Goal: Browse casually

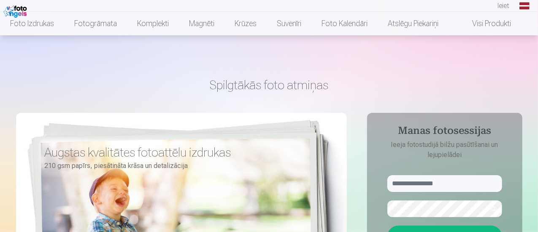
scroll to position [84, 0]
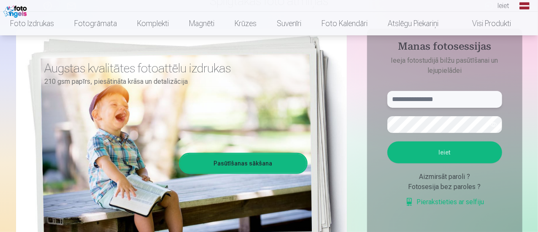
click at [424, 97] on input "text" at bounding box center [444, 99] width 115 height 17
type input "**********"
click at [434, 151] on button "Ieiet" at bounding box center [444, 153] width 115 height 22
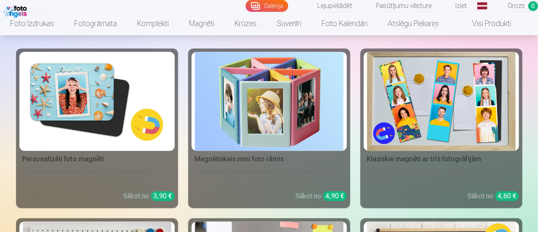
scroll to position [2619, 0]
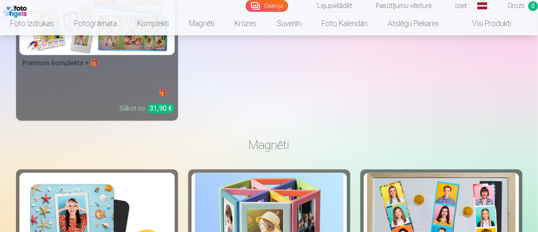
scroll to position [2498, 0]
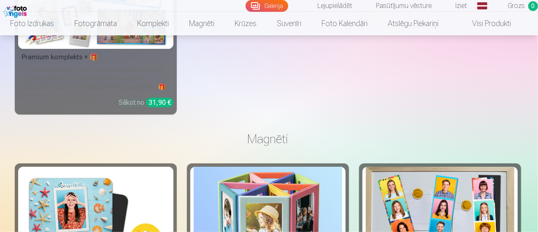
scroll to position [2507, 0]
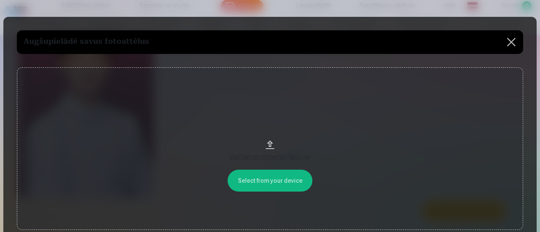
click at [510, 42] on button at bounding box center [511, 42] width 24 height 24
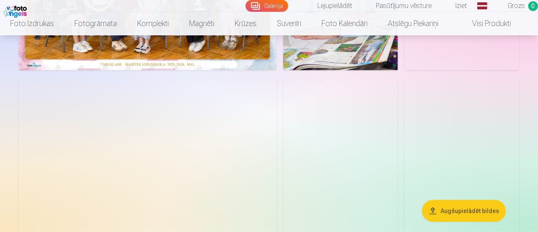
scroll to position [0, 0]
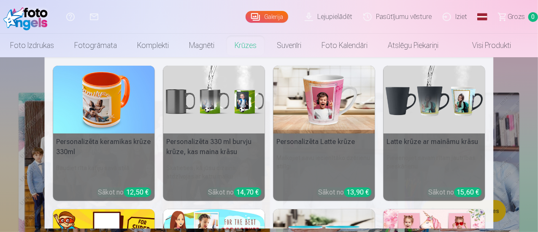
click at [205, 125] on img at bounding box center [214, 100] width 102 height 68
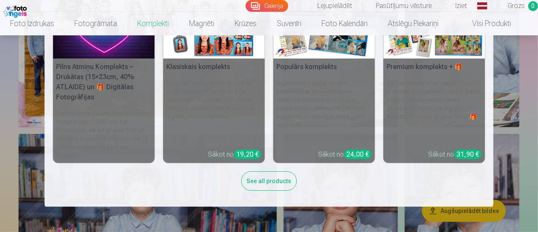
scroll to position [138, 0]
click at [529, 57] on nav "Pilns Atmiņu Komplekts – Drukātas (15×23cm, 40% ATLAIDE) un 🎁 Digitālas Fotogrā…" at bounding box center [269, 121] width 538 height 172
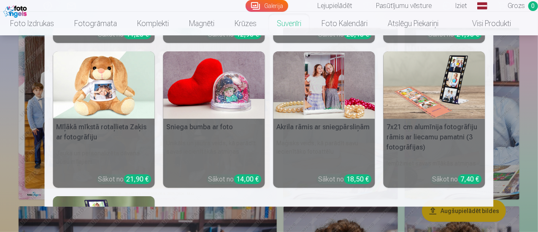
scroll to position [145, 0]
click at [272, 70] on div "Personalizēts peles paliktnis ar fotoattēlu Piešķiriet savai darbvietai unikālu…" at bounding box center [269, 134] width 432 height 471
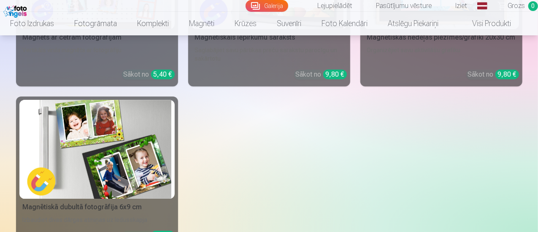
scroll to position [2911, 0]
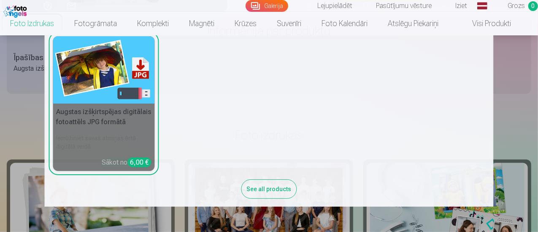
scroll to position [417, 0]
click at [33, 114] on nav "Augstas kvalitātes fotoattēlu izdrukas 210 gsm papīrs, piesātināta krāsa un det…" at bounding box center [269, 121] width 538 height 172
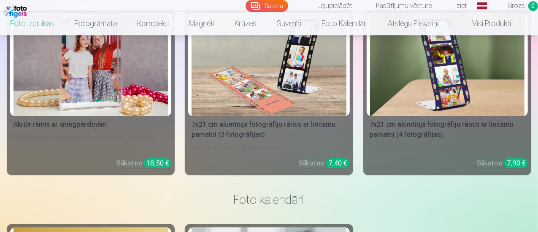
scroll to position [3116, 0]
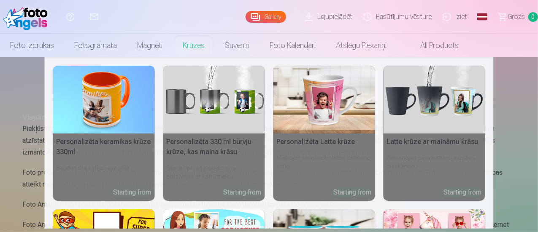
click at [8, 146] on nav "Personalizēta keramikas krūze 330ml Baudiet rīta kafiju savā stilā Starting fro…" at bounding box center [269, 143] width 538 height 172
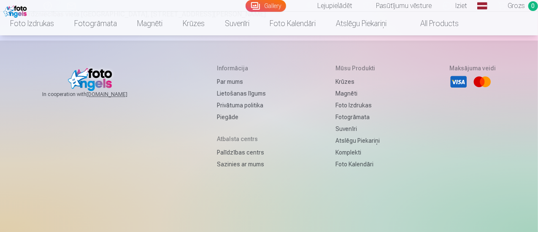
scroll to position [1139, 0]
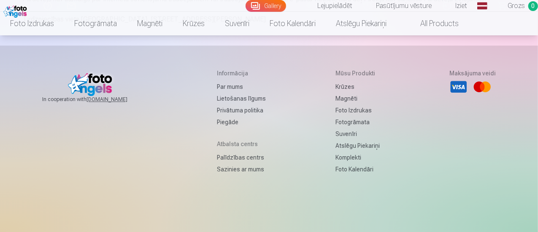
click at [22, 9] on img at bounding box center [16, 10] width 26 height 14
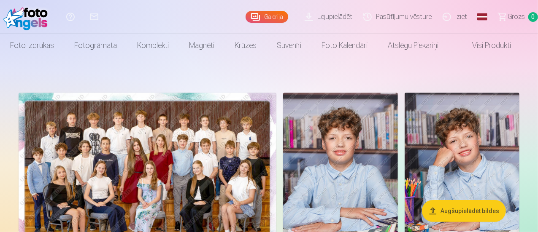
click at [82, 14] on link "Palīdzības centrs" at bounding box center [71, 17] width 24 height 34
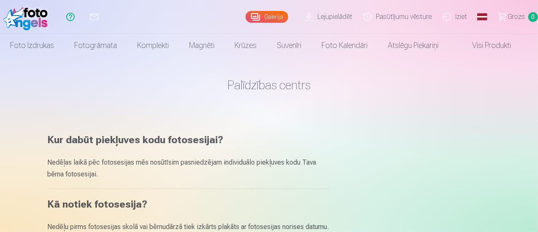
click at [245, 21] on link "Galerija" at bounding box center [266, 17] width 43 height 12
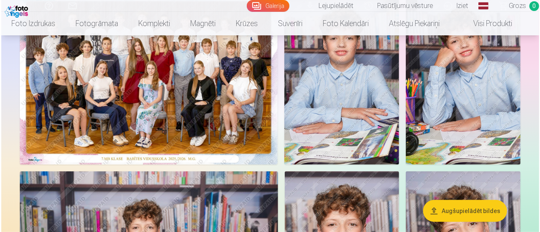
scroll to position [101, 0]
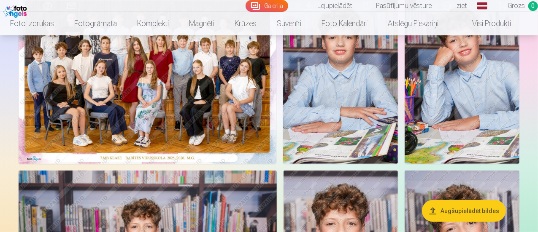
click at [228, 87] on img at bounding box center [148, 78] width 258 height 172
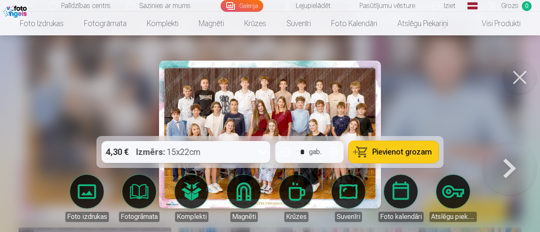
click at [436, 87] on div at bounding box center [270, 116] width 540 height 232
